Goal: Task Accomplishment & Management: Complete application form

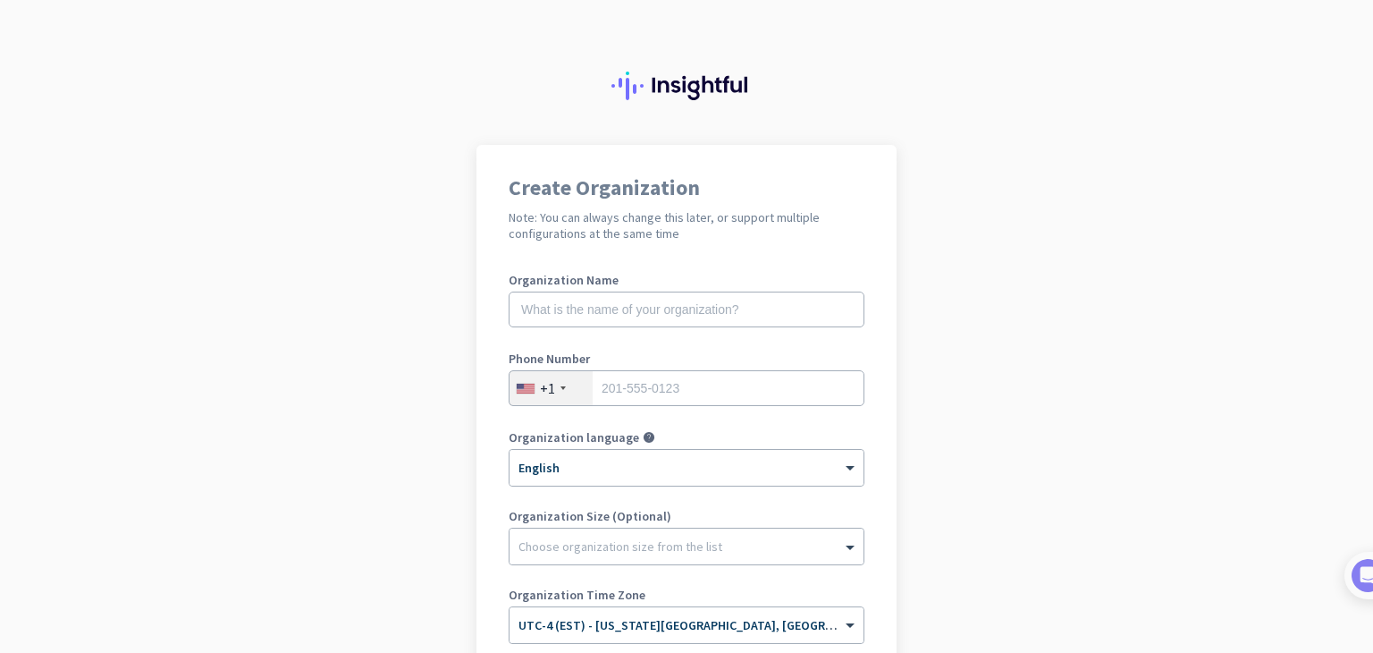
click at [1076, 215] on app-onboarding-organization "Create Organization Note: You can always change this later, or support multiple…" at bounding box center [686, 505] width 1373 height 721
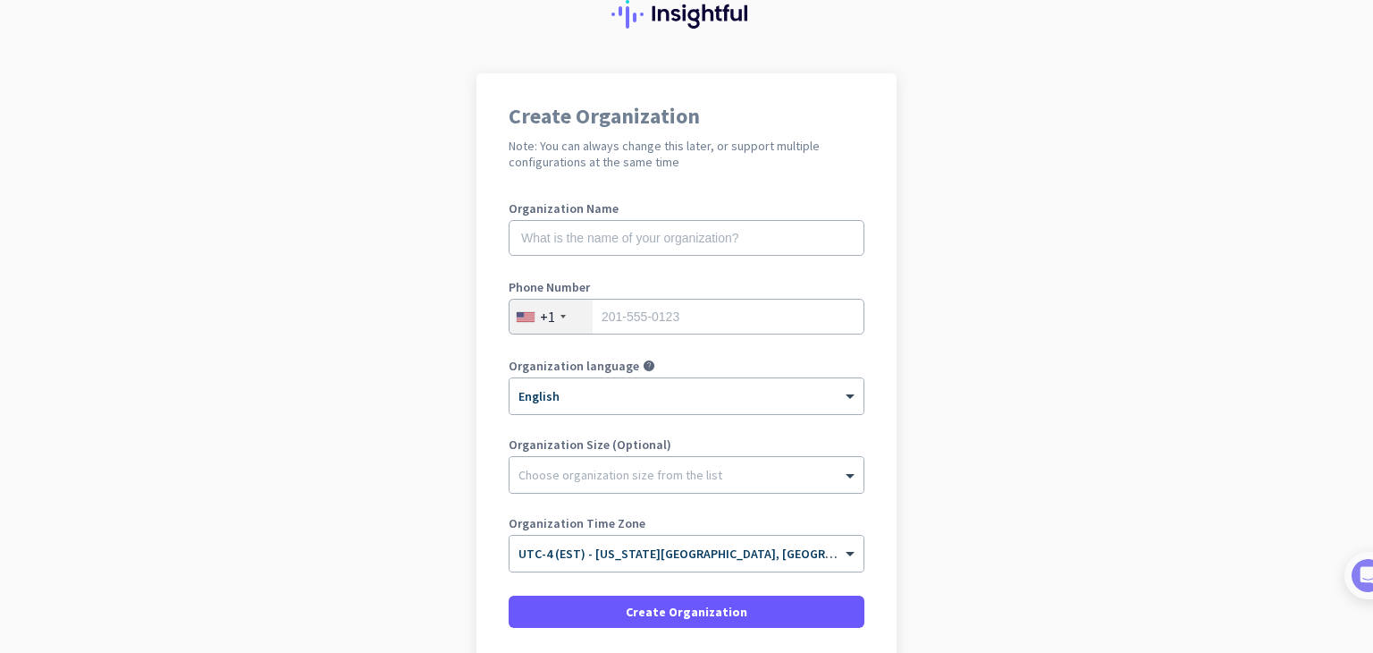
scroll to position [213, 0]
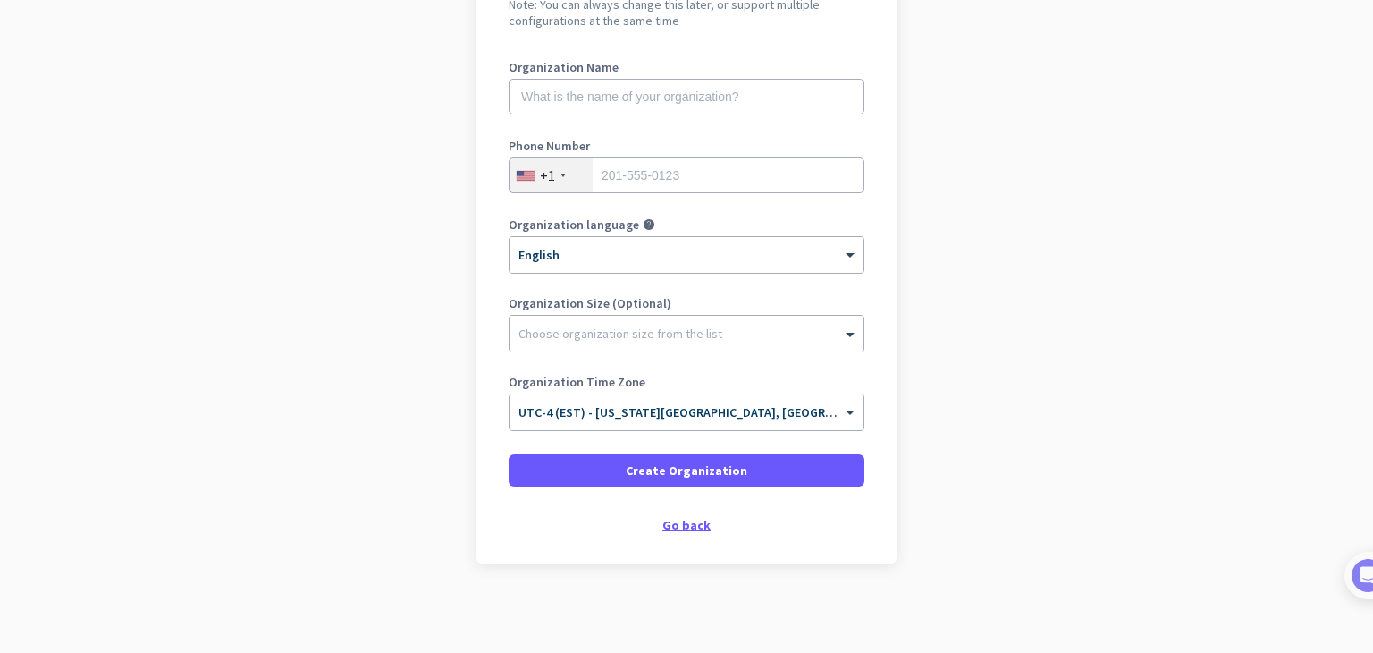
click at [676, 519] on div "Go back" at bounding box center [687, 525] width 356 height 13
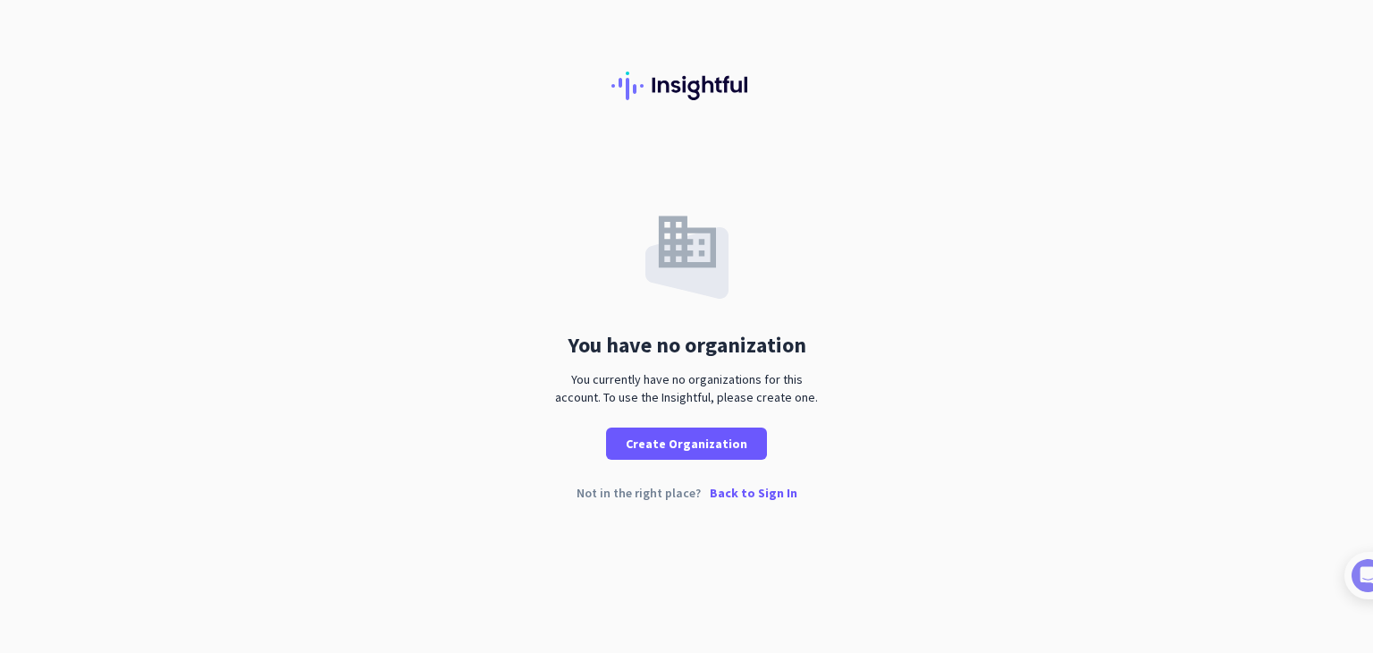
click at [748, 487] on p "Back to Sign In" at bounding box center [754, 492] width 88 height 13
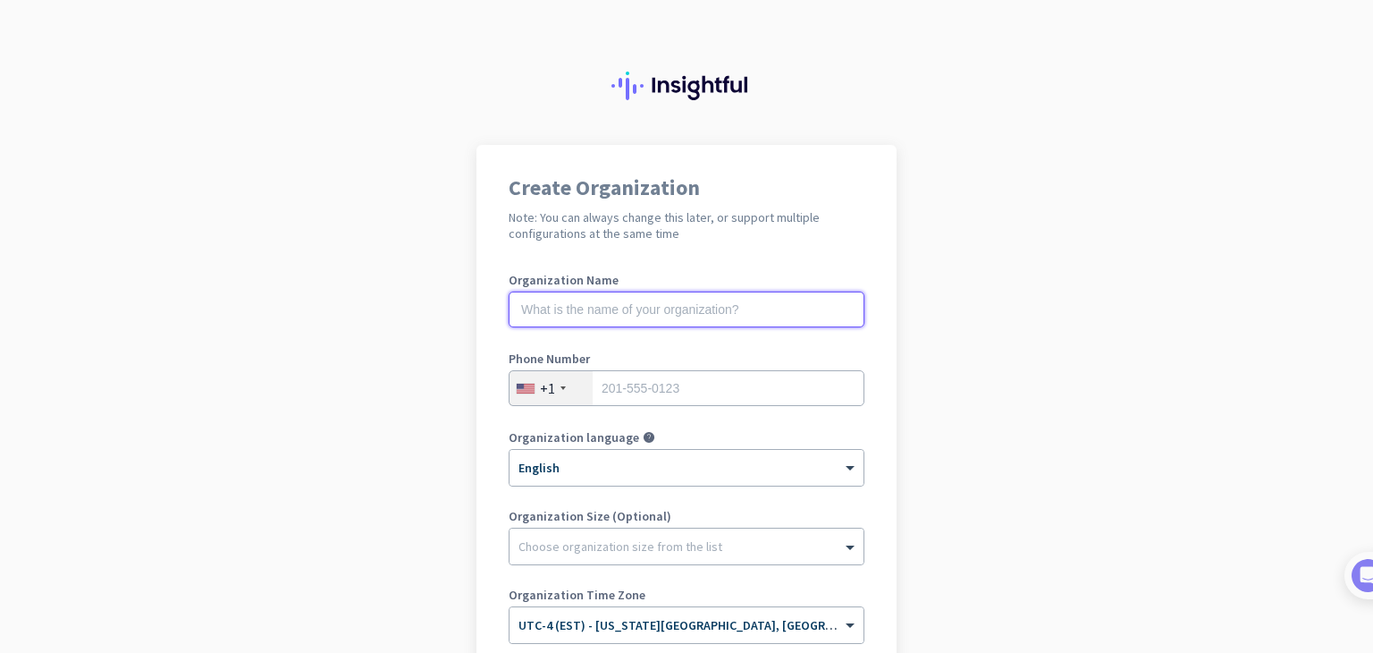
click at [576, 306] on input "text" at bounding box center [687, 310] width 356 height 36
type input "mercor"
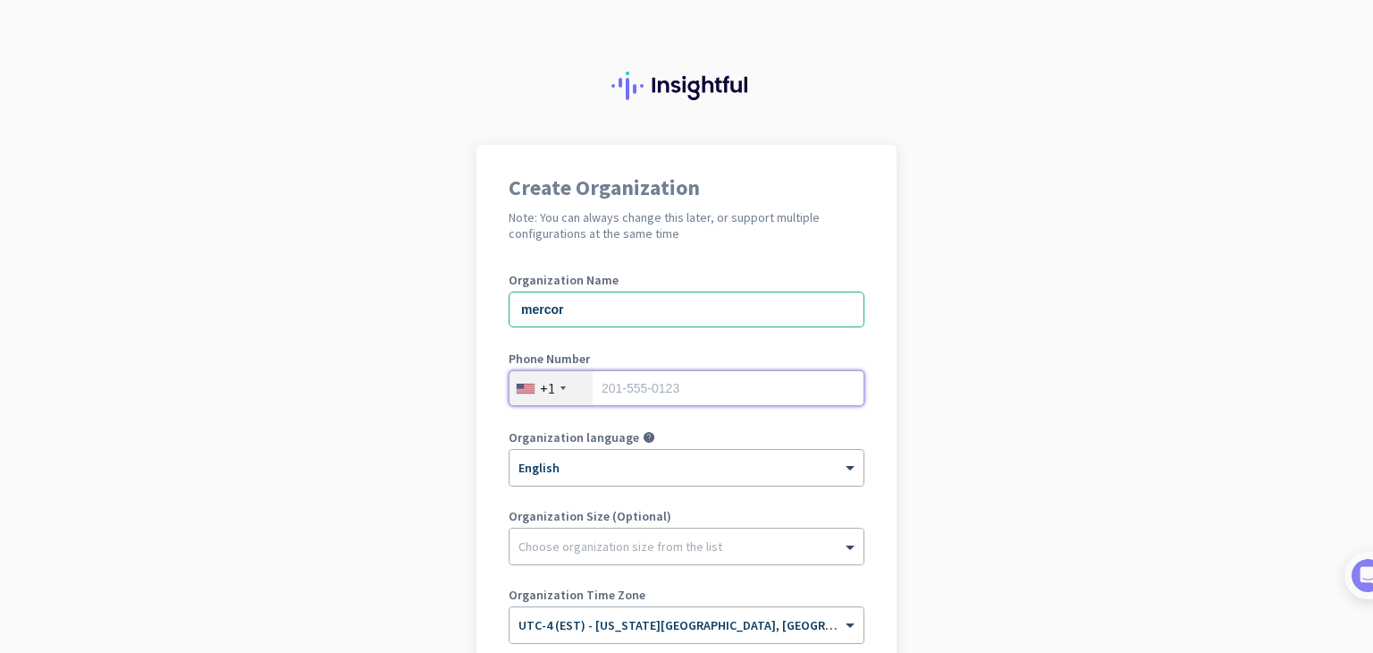
click at [637, 386] on input "tel" at bounding box center [687, 388] width 356 height 36
type input "9192520985"
click at [841, 545] on span at bounding box center [852, 546] width 22 height 18
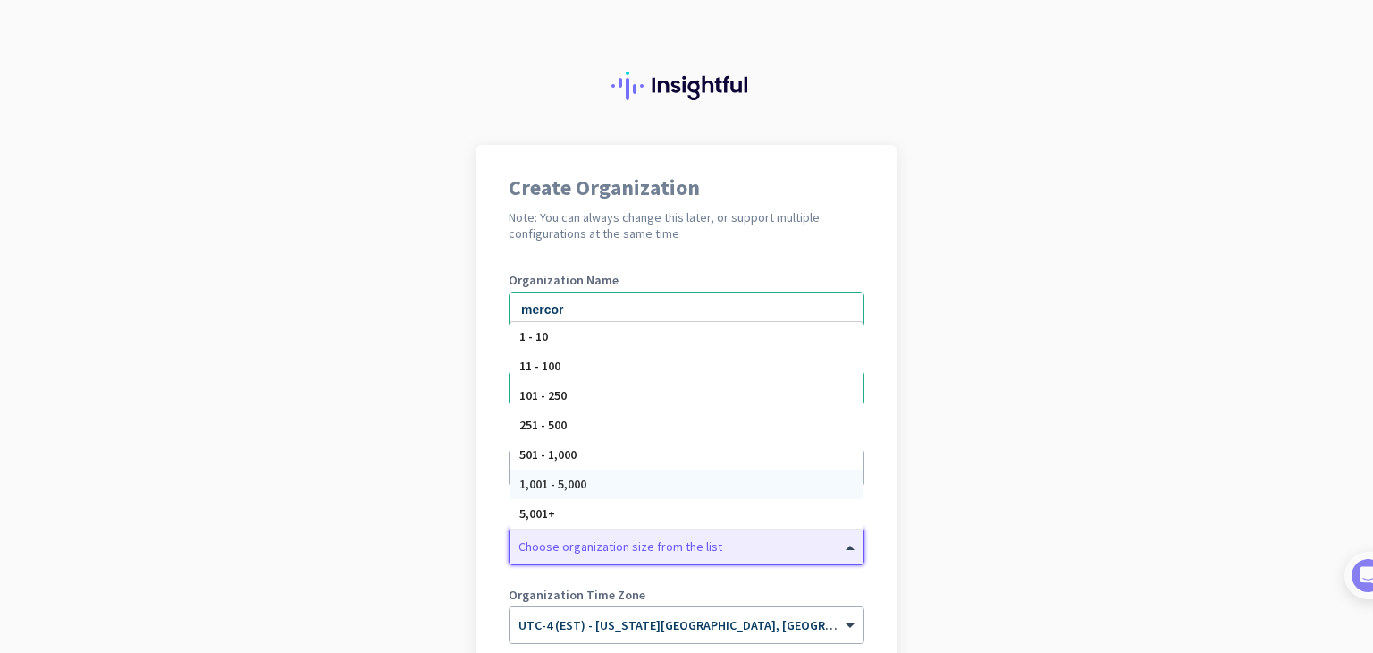
click at [748, 477] on div "1,001 - 5,000" at bounding box center [687, 484] width 352 height 30
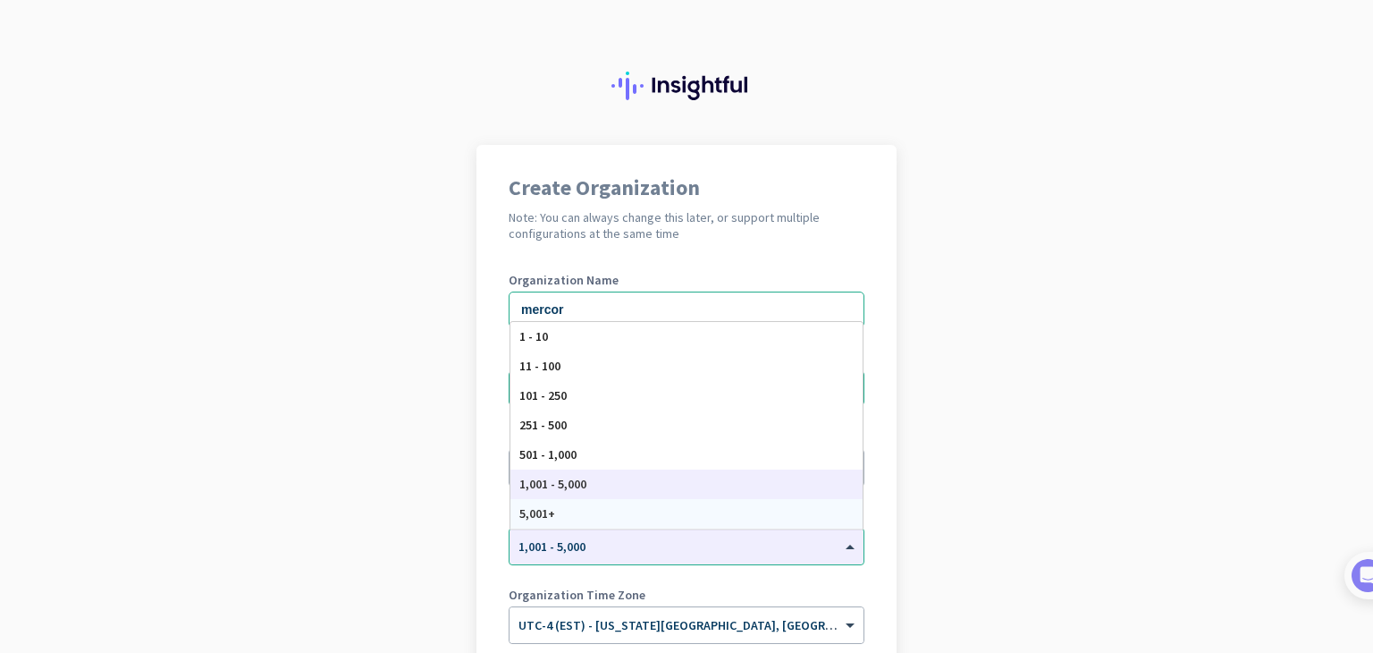
click at [1048, 489] on app-onboarding-organization "Create Organization Note: You can always change this later, or support multiple…" at bounding box center [686, 505] width 1373 height 721
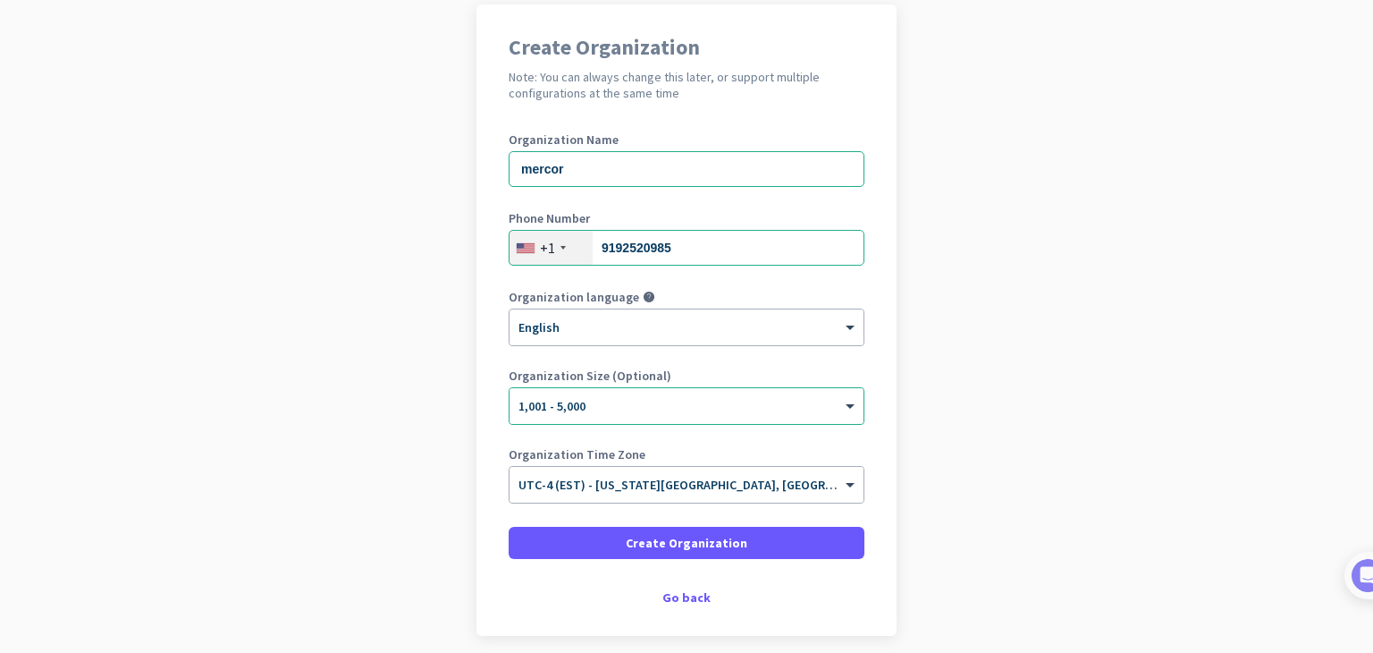
scroll to position [213, 0]
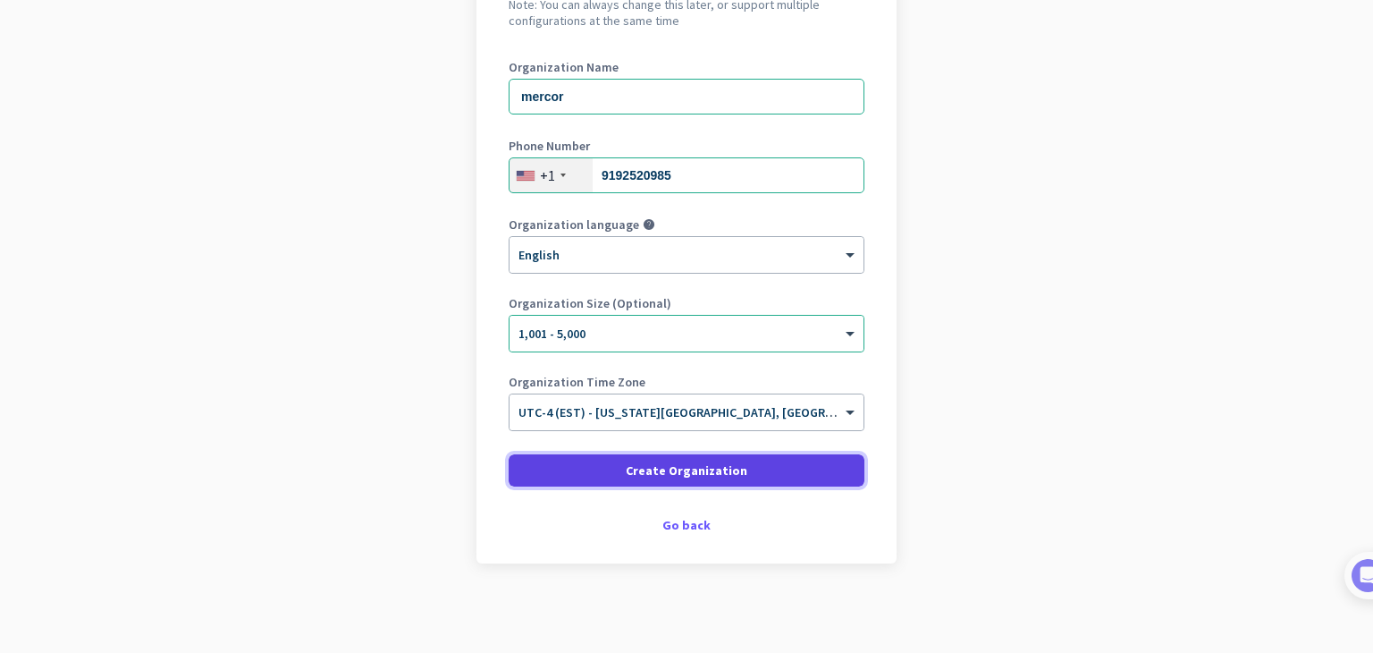
click at [662, 474] on span "Create Organization" at bounding box center [687, 470] width 122 height 18
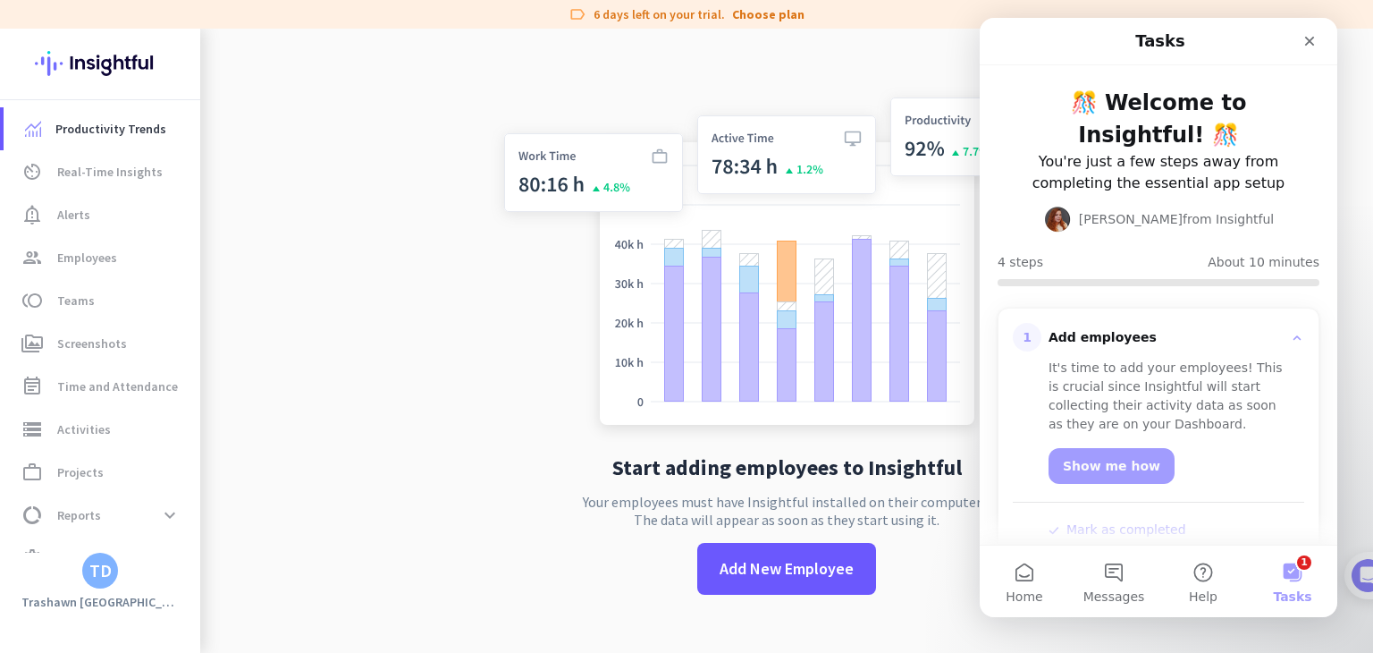
click at [325, 88] on app-no-employees "Start adding employees to Insightful Your employees must have Insightful instal…" at bounding box center [786, 355] width 1173 height 653
click at [94, 55] on img at bounding box center [100, 64] width 131 height 70
